Goal: Book appointment/travel/reservation

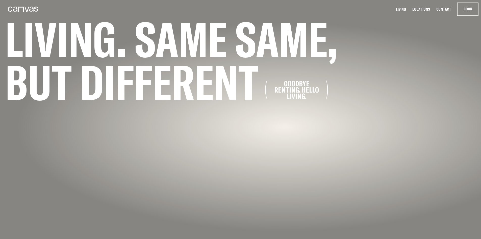
click at [423, 8] on link "Locations" at bounding box center [421, 9] width 21 height 5
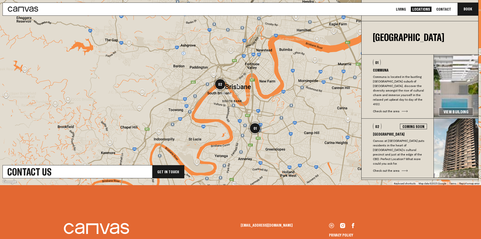
scroll to position [14, 0]
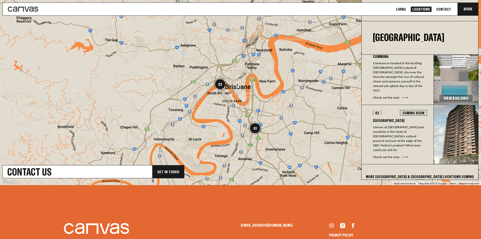
click at [411, 110] on div "Coming Soon" at bounding box center [413, 113] width 27 height 6
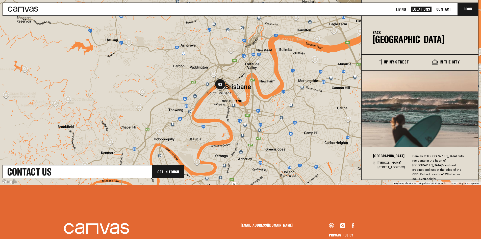
scroll to position [3, 0]
click at [219, 85] on img "02" at bounding box center [220, 84] width 13 height 13
click at [376, 32] on button "Back" at bounding box center [377, 32] width 8 height 4
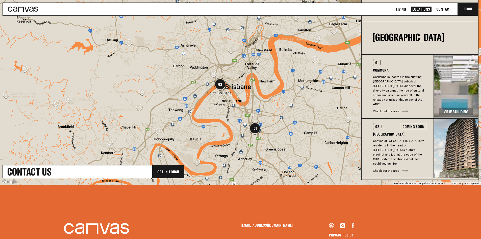
click at [380, 69] on h3 "Communa" at bounding box center [400, 70] width 54 height 4
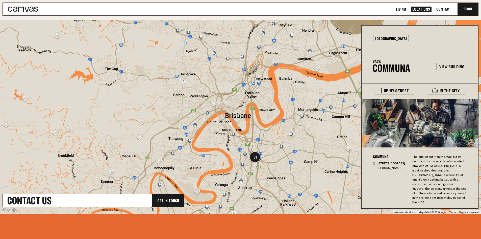
scroll to position [148, 0]
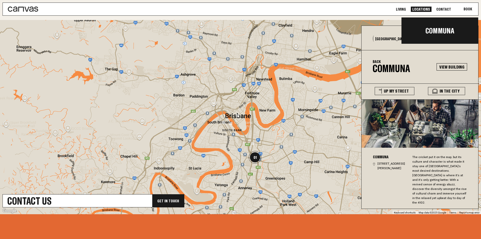
click at [468, 8] on button "Book Communa" at bounding box center [468, 9] width 21 height 13
click at [432, 32] on link "Communa" at bounding box center [440, 30] width 77 height 17
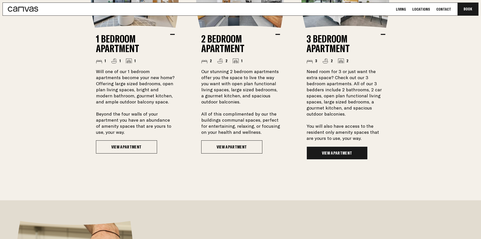
scroll to position [429, 0]
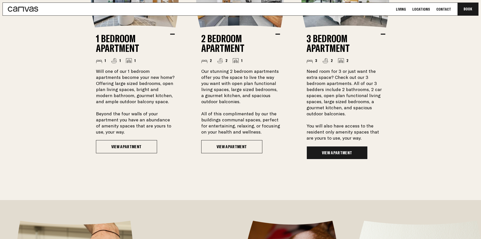
click at [344, 153] on link "View Apartment" at bounding box center [337, 152] width 61 height 13
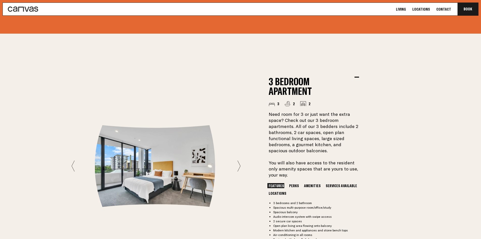
click at [238, 163] on icon at bounding box center [239, 165] width 3 height 11
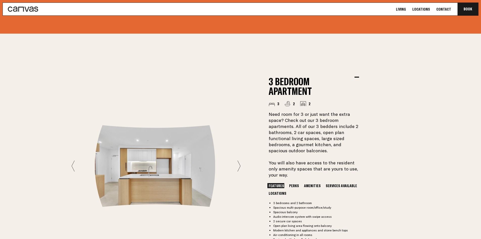
click at [238, 163] on icon at bounding box center [239, 165] width 3 height 11
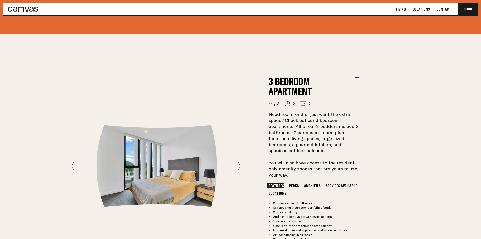
click at [238, 163] on icon at bounding box center [239, 165] width 3 height 11
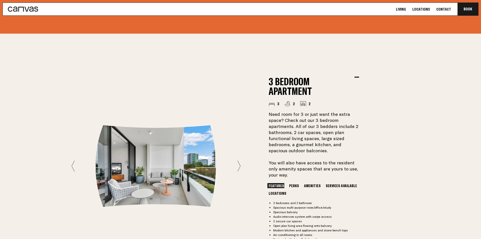
click at [238, 163] on icon at bounding box center [239, 165] width 3 height 11
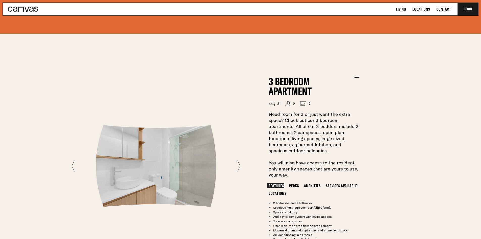
click at [238, 163] on icon at bounding box center [239, 165] width 3 height 11
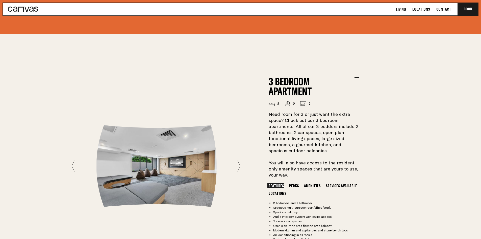
click at [238, 163] on icon at bounding box center [239, 165] width 3 height 11
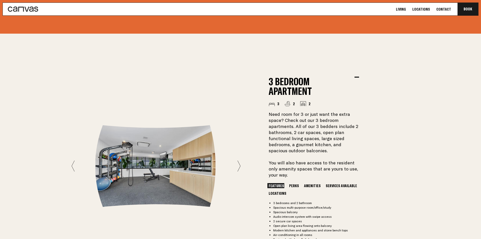
click at [238, 163] on icon at bounding box center [239, 165] width 3 height 11
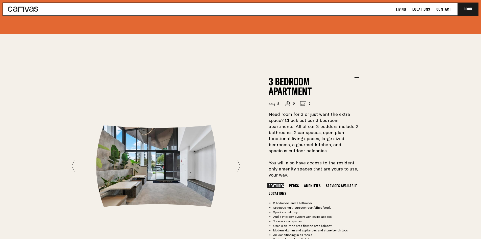
click at [238, 163] on icon at bounding box center [239, 165] width 3 height 11
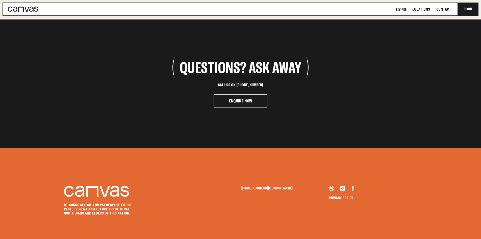
click at [408, 8] on link "Living" at bounding box center [401, 9] width 13 height 5
